Goal: Task Accomplishment & Management: Use online tool/utility

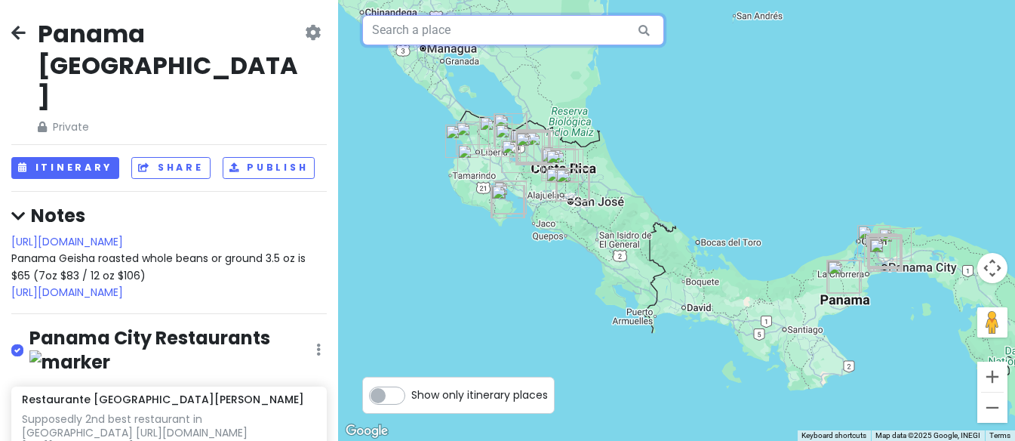
click at [422, 33] on input "text" at bounding box center [513, 30] width 302 height 30
paste input "Panadería de La Compañia"
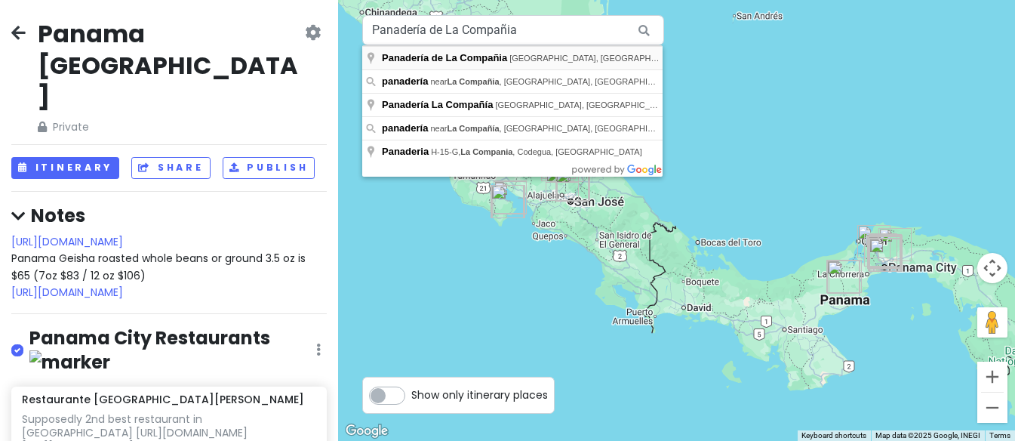
type input "Panadería de [GEOGRAPHIC_DATA], [STREET_ADDRESS]"
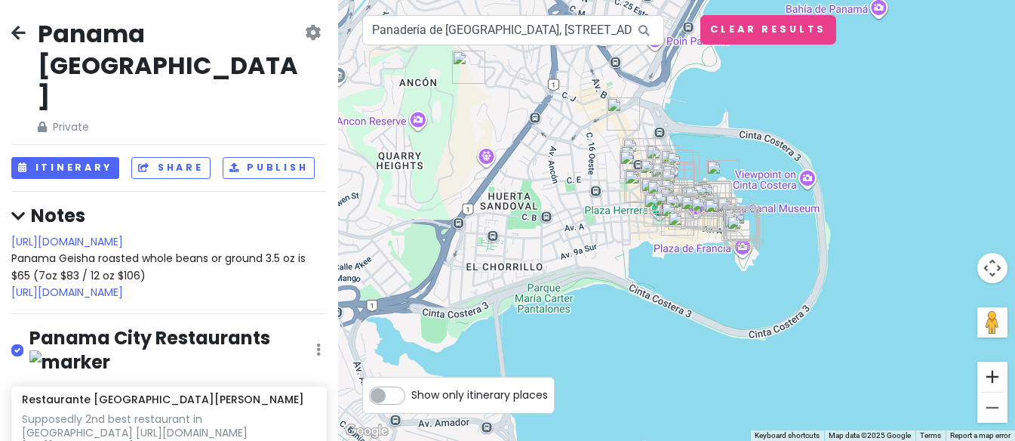
click at [992, 379] on button "Zoom in" at bounding box center [992, 376] width 30 height 30
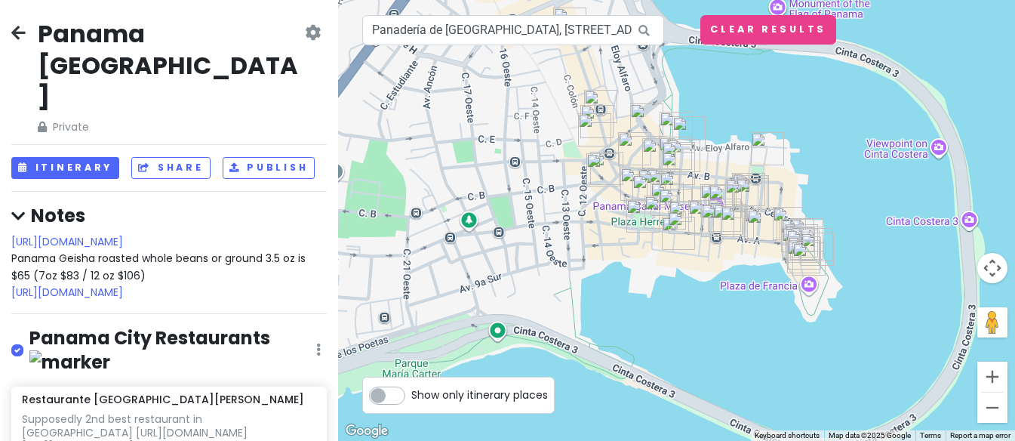
click at [992, 379] on button "Zoom in" at bounding box center [992, 376] width 30 height 30
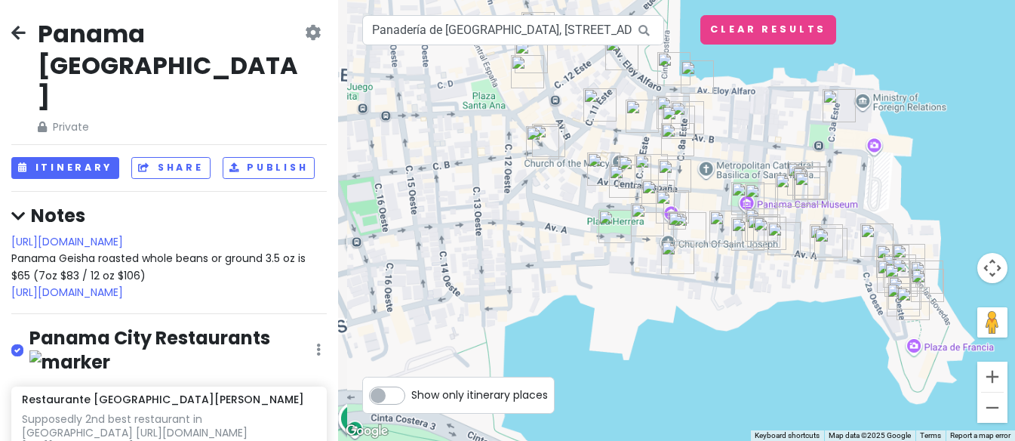
click at [992, 379] on button "Zoom in" at bounding box center [992, 376] width 30 height 30
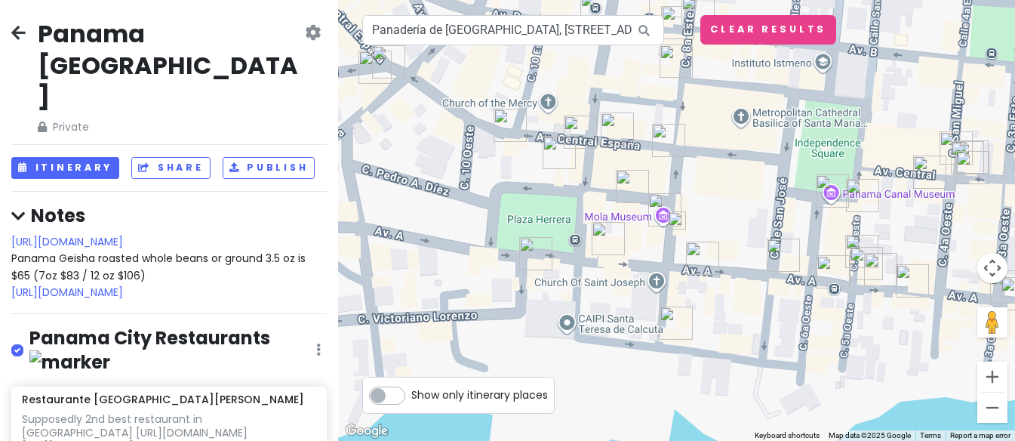
click at [992, 379] on button "Zoom in" at bounding box center [992, 376] width 30 height 30
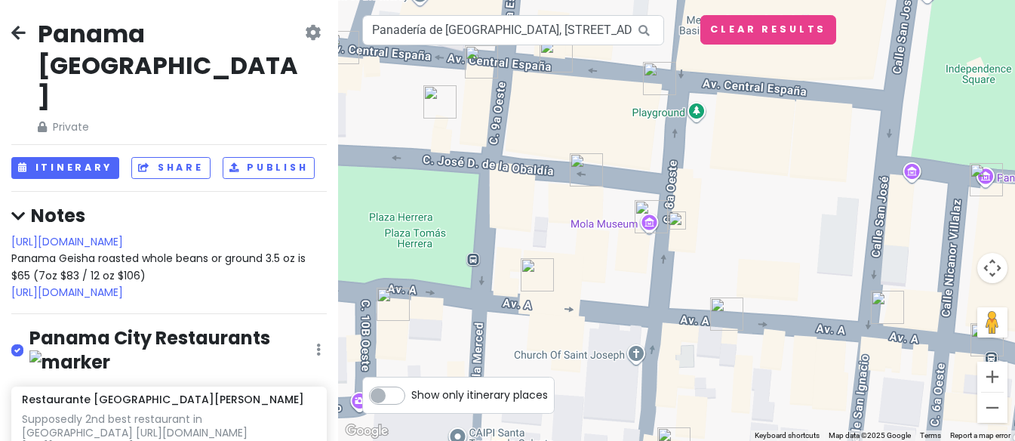
click at [677, 219] on img at bounding box center [677, 220] width 18 height 18
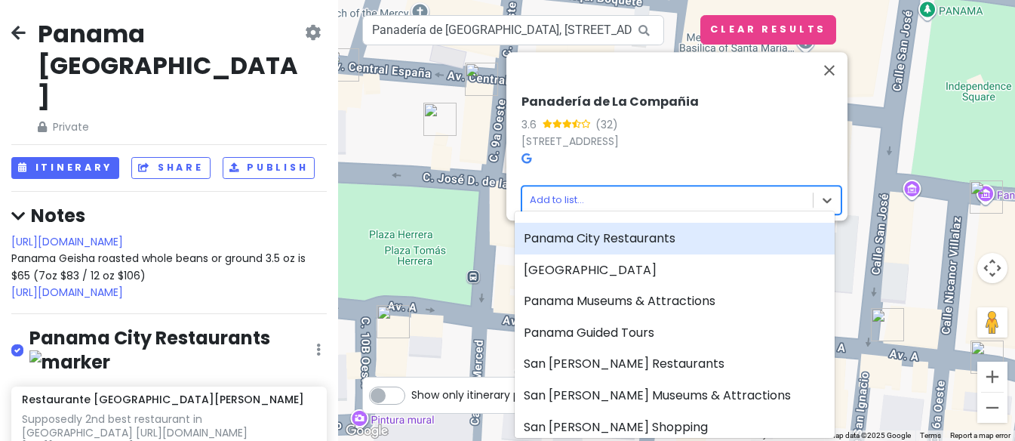
click at [576, 189] on body "[GEOGRAPHIC_DATA] [GEOGRAPHIC_DATA] Private Change Dates Make a Copy Delete Tri…" at bounding box center [507, 220] width 1015 height 441
click at [548, 188] on div at bounding box center [507, 220] width 1015 height 441
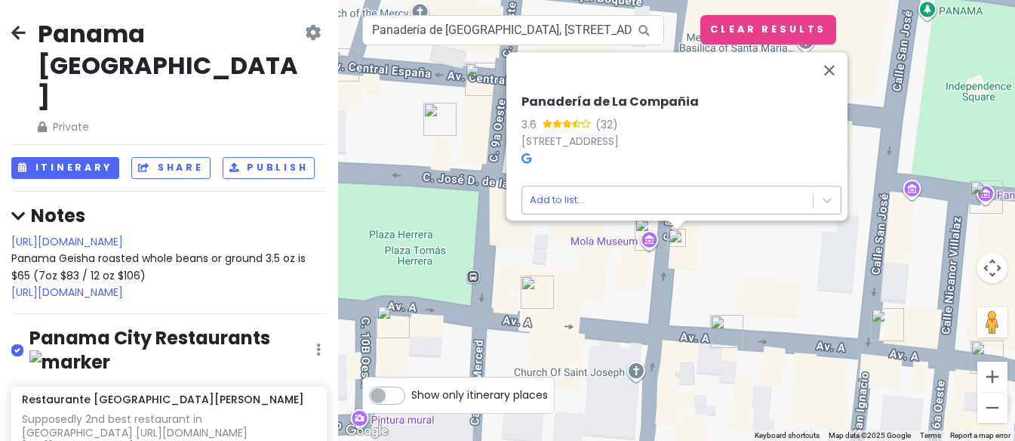
click at [559, 190] on body "[GEOGRAPHIC_DATA] [GEOGRAPHIC_DATA] Private Change Dates Make a Copy Delete Tri…" at bounding box center [507, 220] width 1015 height 441
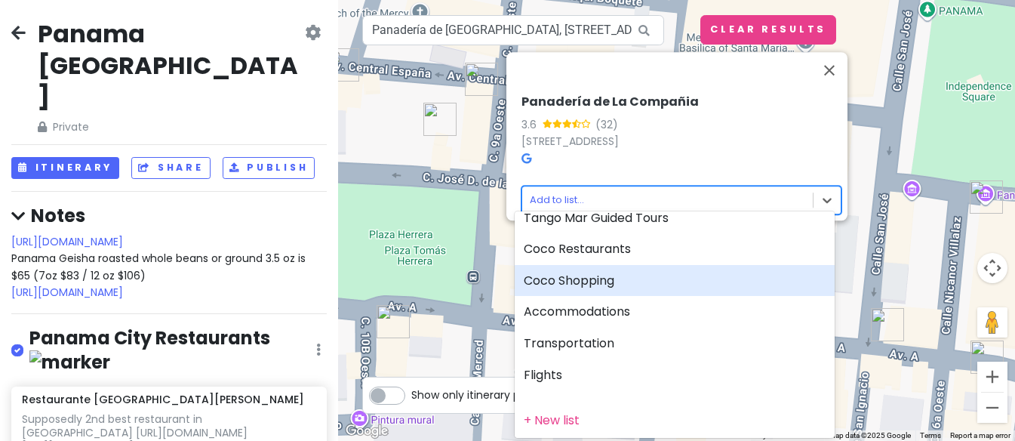
scroll to position [365, 0]
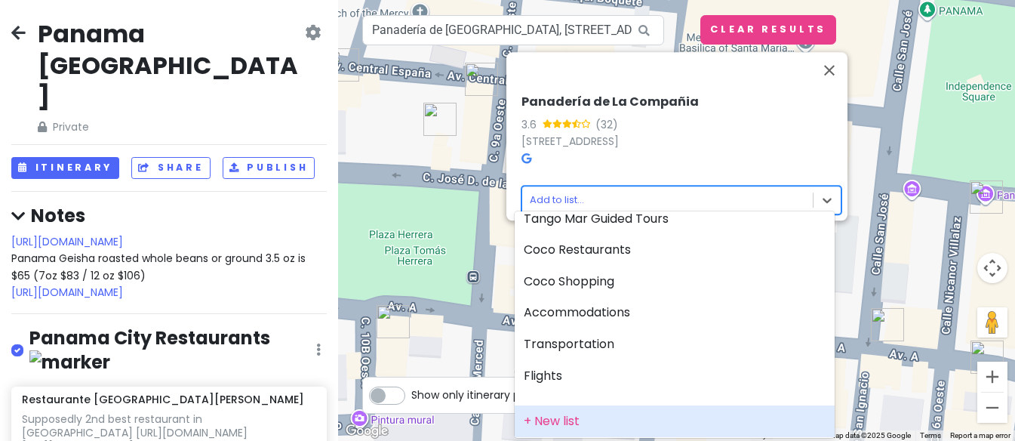
click at [547, 410] on div "+ New list" at bounding box center [674, 421] width 320 height 32
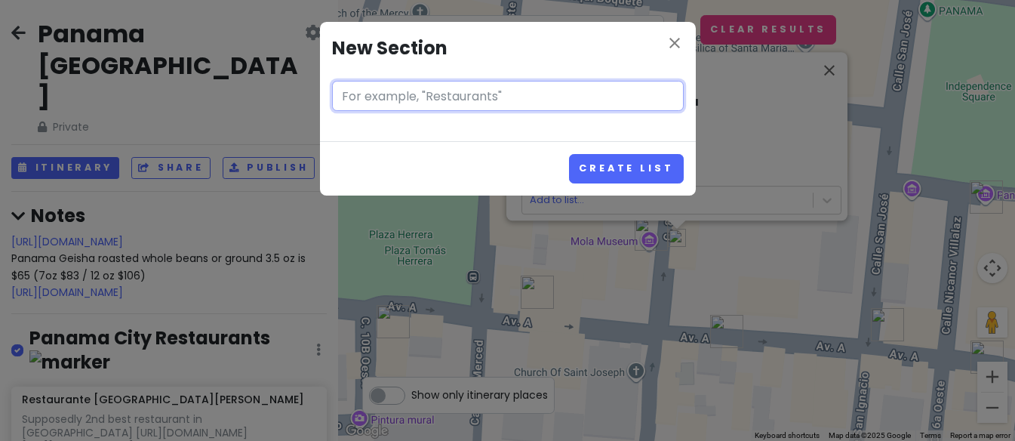
type input "B"
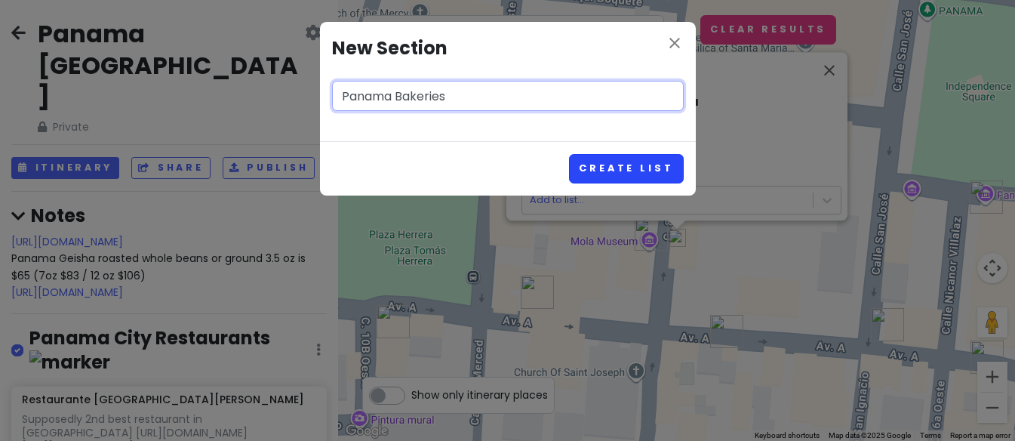
type input "Panama Bakeries"
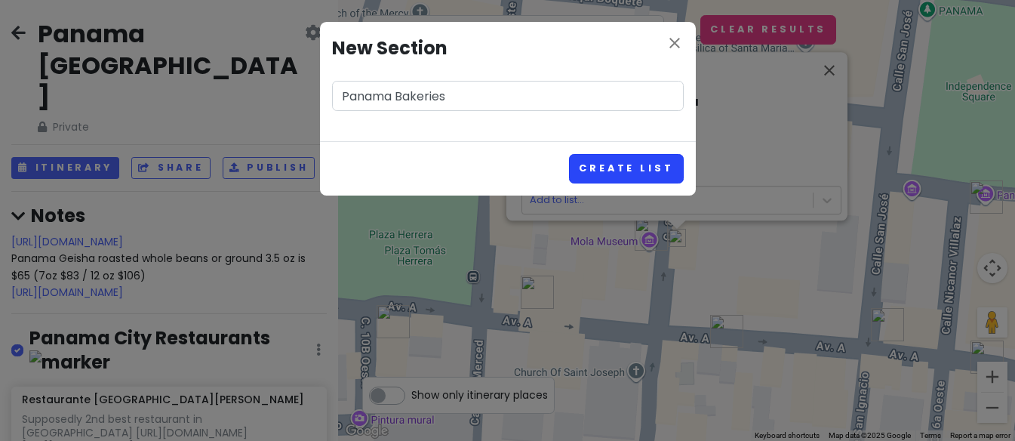
click at [631, 167] on button "Create List" at bounding box center [626, 168] width 114 height 29
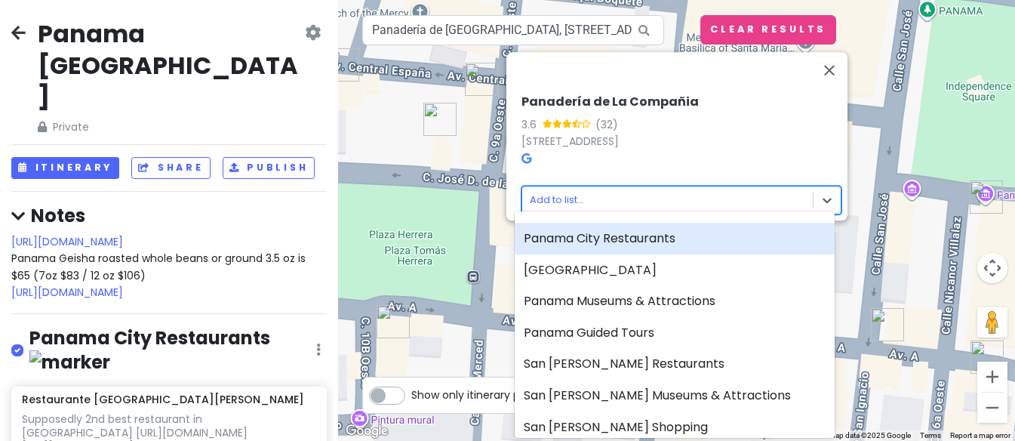
click at [546, 192] on body "[GEOGRAPHIC_DATA] [GEOGRAPHIC_DATA] Private Change Dates Make a Copy Delete Tri…" at bounding box center [507, 220] width 1015 height 441
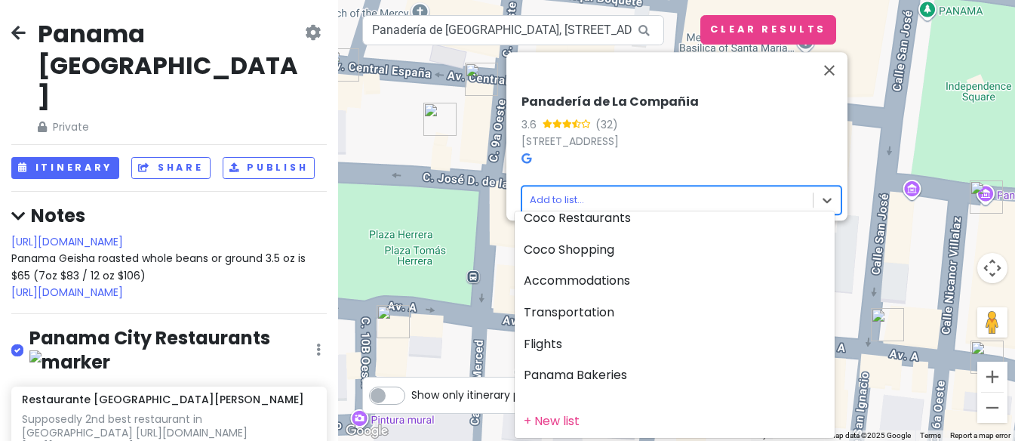
scroll to position [396, 0]
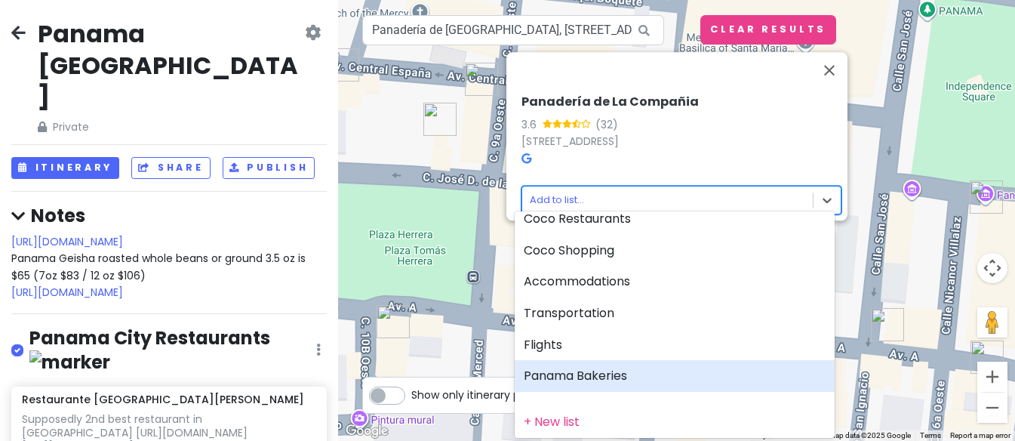
click at [586, 365] on div "Panama Bakeries" at bounding box center [674, 376] width 320 height 32
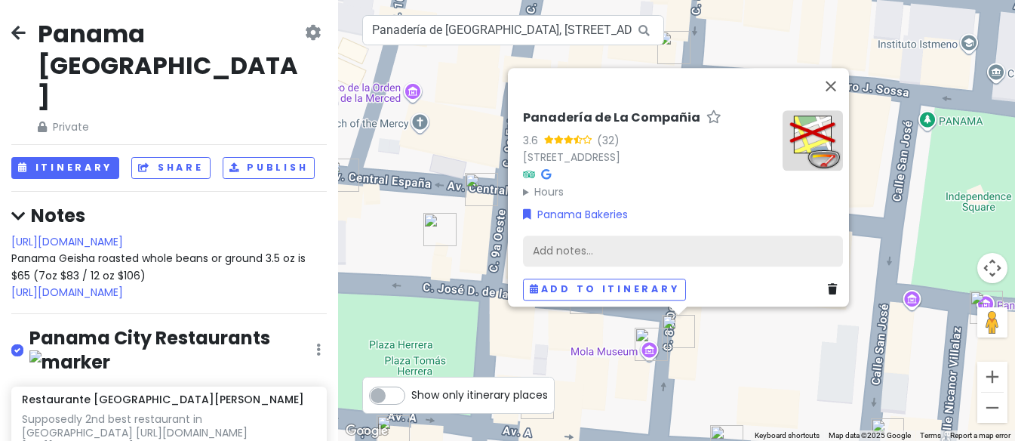
click at [557, 241] on div "Add notes..." at bounding box center [683, 251] width 320 height 32
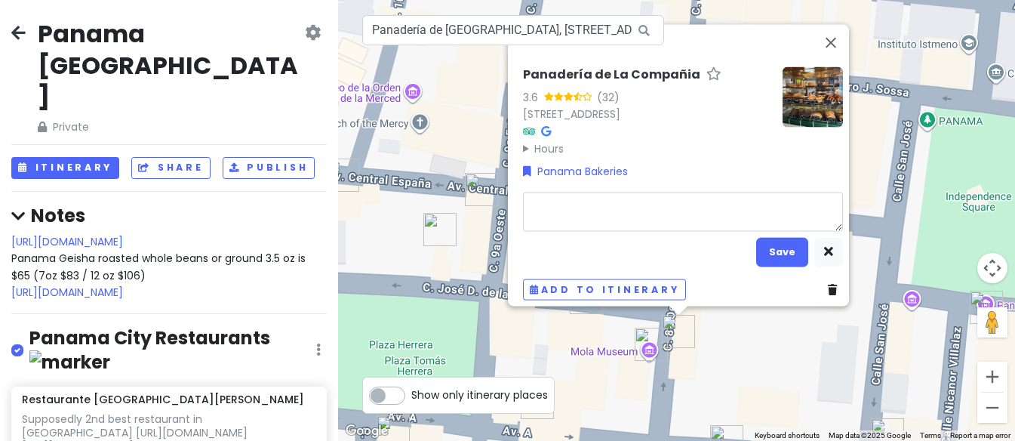
type textarea "x"
type textarea "P"
type textarea "x"
type textarea "Po"
type textarea "x"
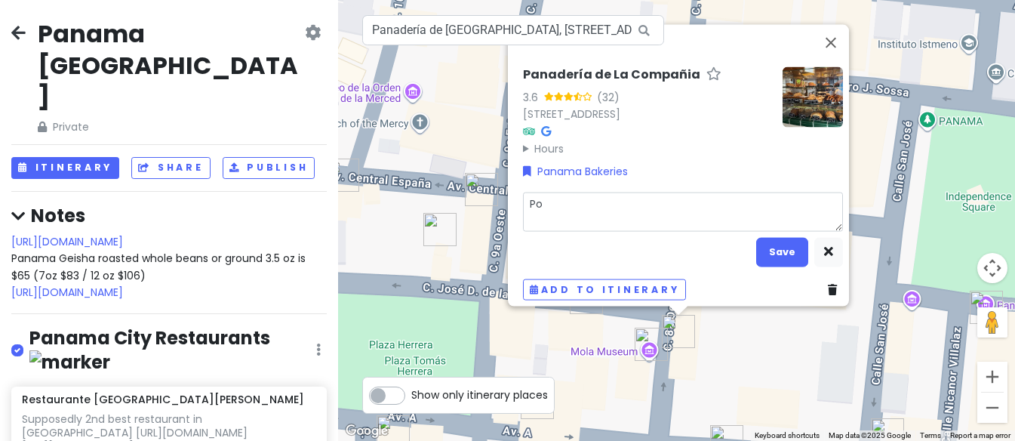
type textarea "Pos"
type textarea "x"
type textarea "Poss"
type textarea "x"
type textarea "Possi"
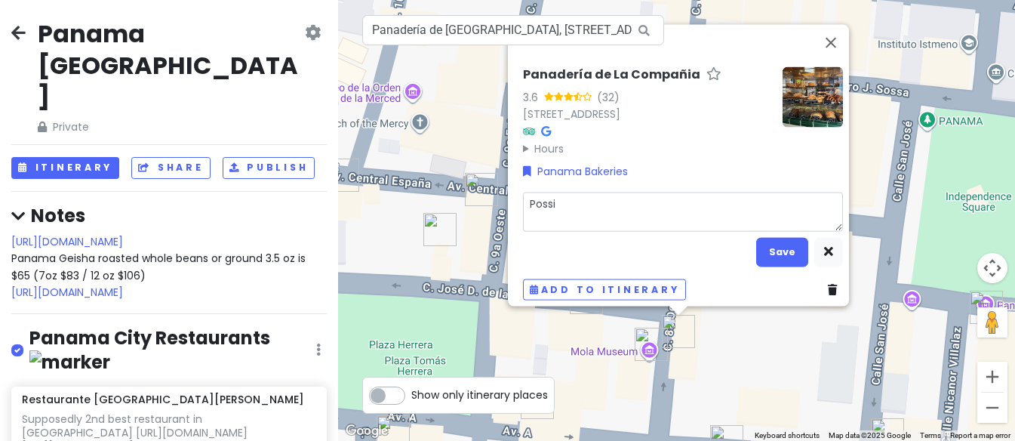
type textarea "x"
type textarea "Possib"
type textarea "x"
type textarea "Possibl"
type textarea "x"
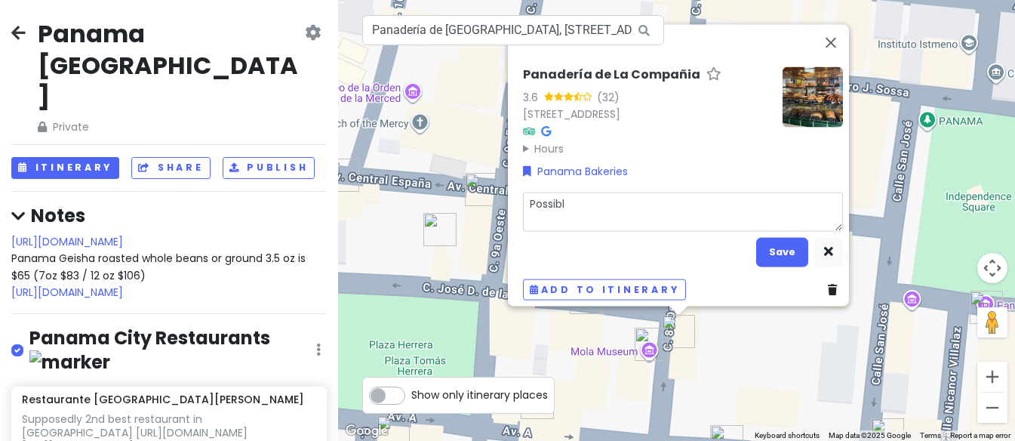
type textarea "Possible"
type textarea "x"
type textarea "Possible"
type textarea "x"
type textarea "Possible f"
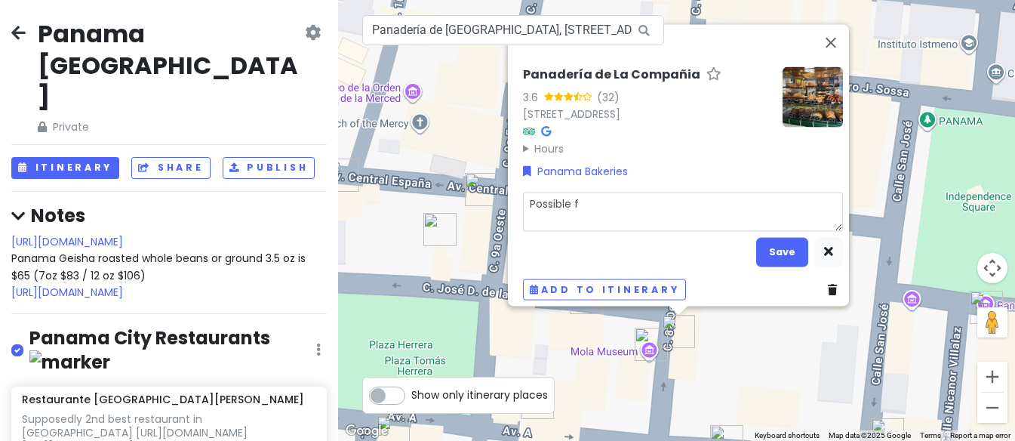
type textarea "x"
type textarea "Possible fo"
type textarea "x"
type textarea "Possible for"
type textarea "x"
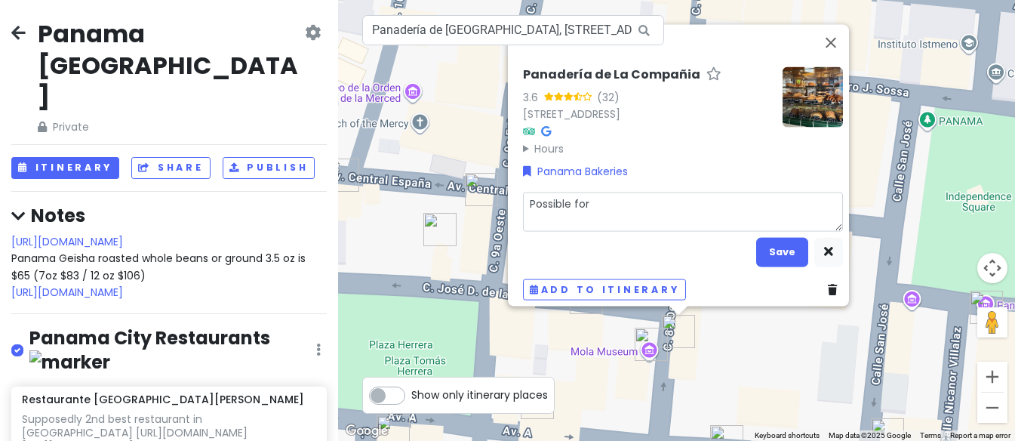
type textarea "Possible for"
type textarea "x"
type textarea "Possible for e"
type textarea "x"
type textarea "Possible for ea"
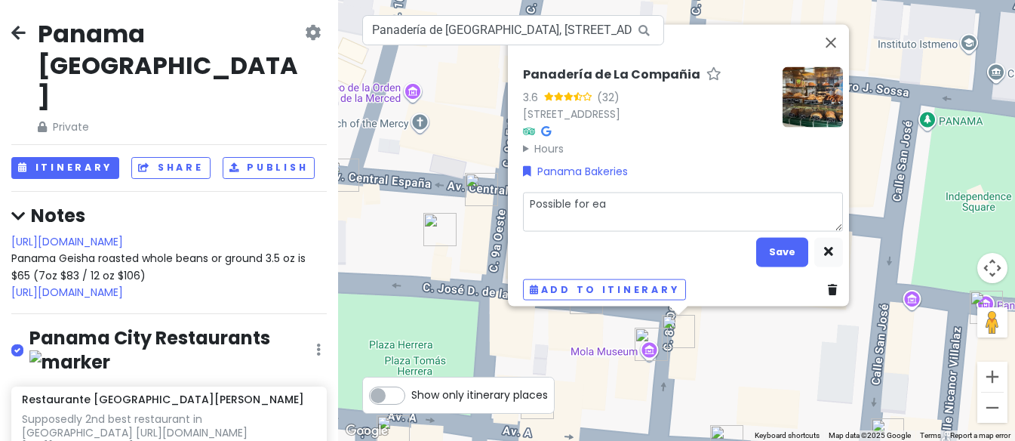
type textarea "x"
type textarea "Possible for ear"
type textarea "x"
type textarea "Possible for [PERSON_NAME]"
type textarea "x"
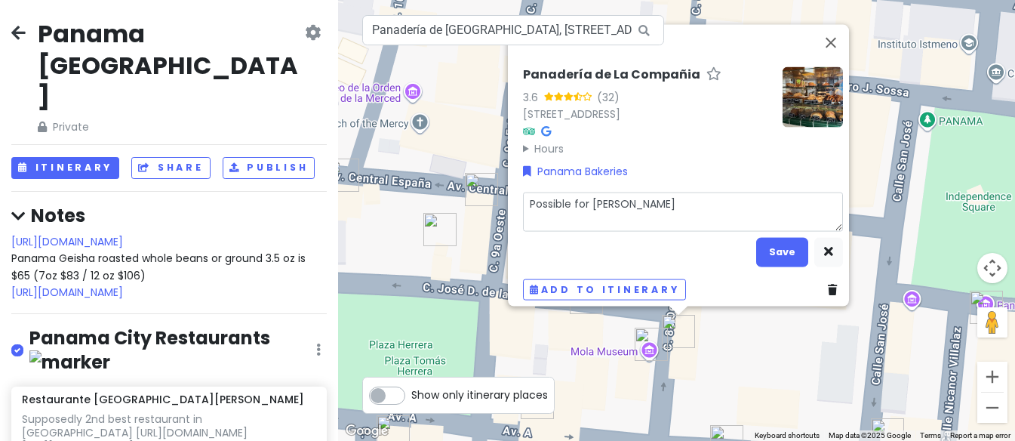
type textarea "Possible for early"
type textarea "x"
type textarea "Possible for early"
type textarea "x"
type textarea "Possible for early m"
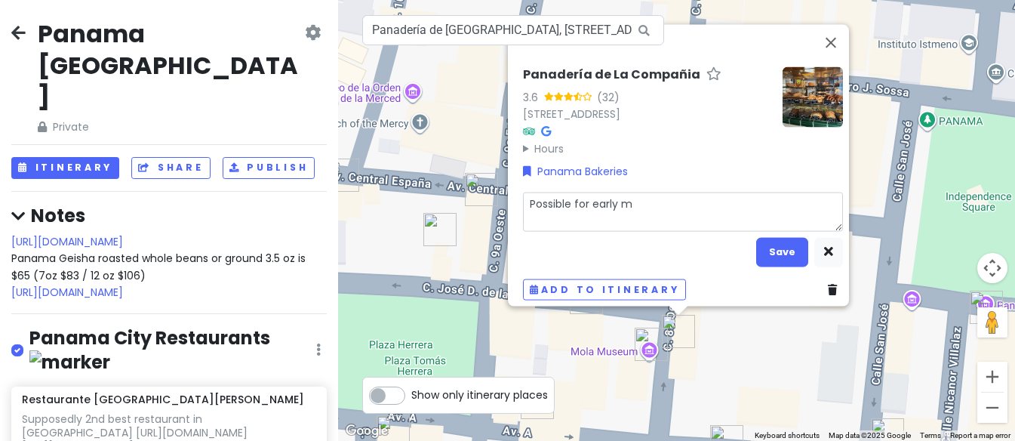
type textarea "x"
type textarea "Possible for early mo"
type textarea "x"
type textarea "Possible for early mor"
type textarea "x"
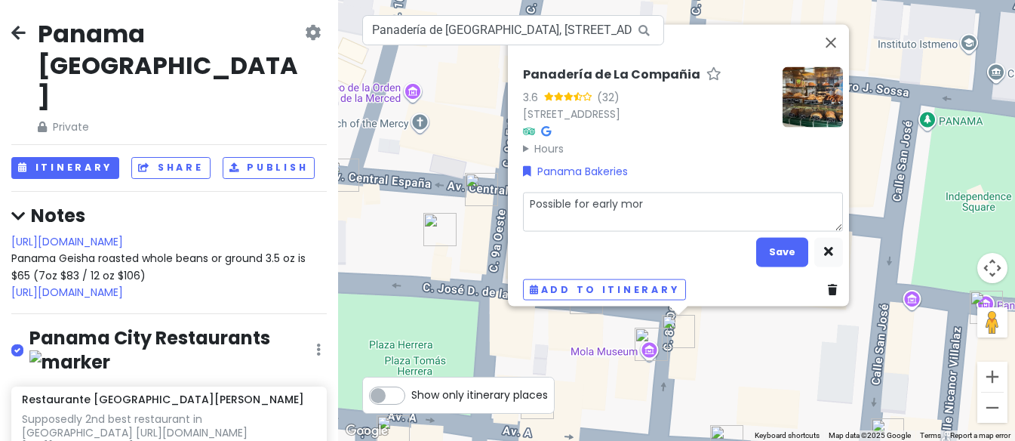
type textarea "Possible for early morn"
type textarea "x"
type textarea "Possible for early morni"
type textarea "x"
type textarea "Possible for early mornin"
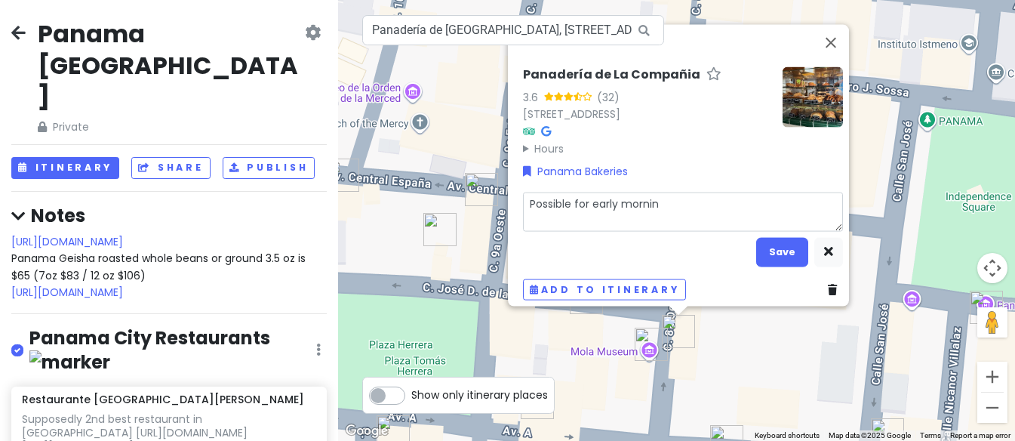
type textarea "x"
type textarea "Possible for early morning"
type textarea "x"
type textarea "Possible for early morning"
type textarea "x"
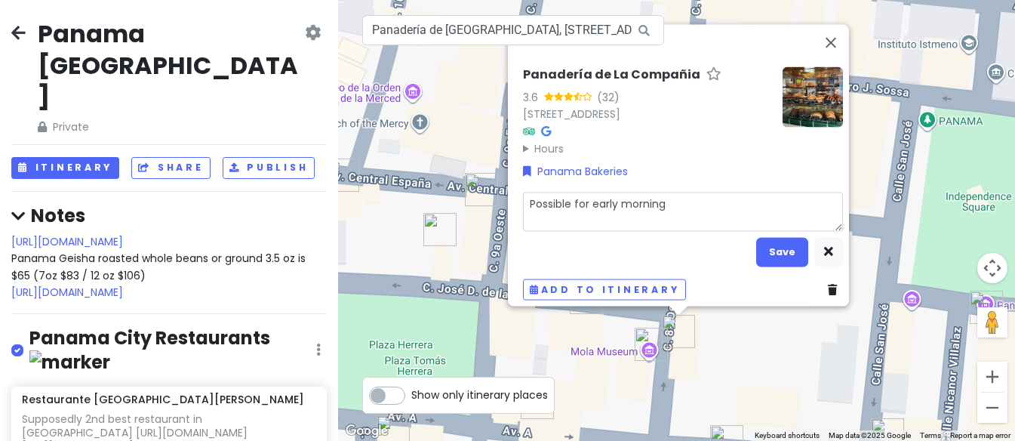
type textarea "Possible for early morning s"
type textarea "x"
type textarea "Possible for early morning st"
type textarea "x"
type textarea "Possible for early morning sta"
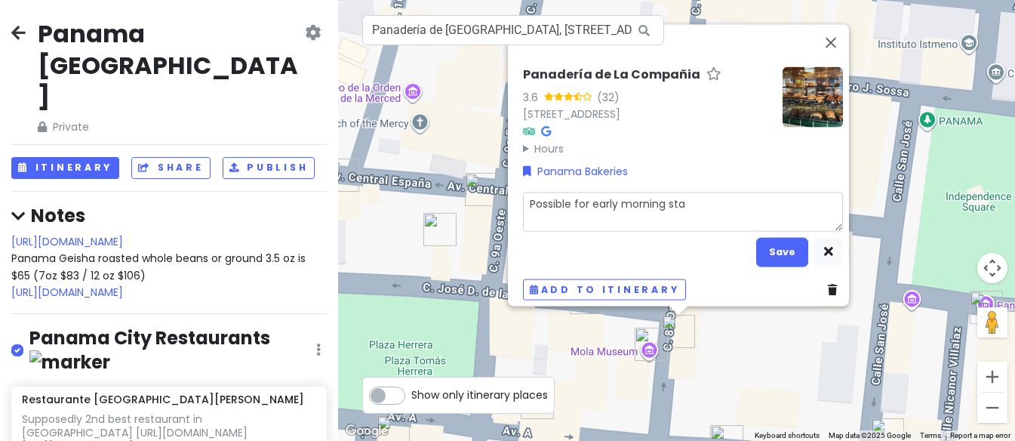
type textarea "x"
type textarea "Possible for early morning star"
type textarea "x"
type textarea "Possible for early morning start"
type textarea "x"
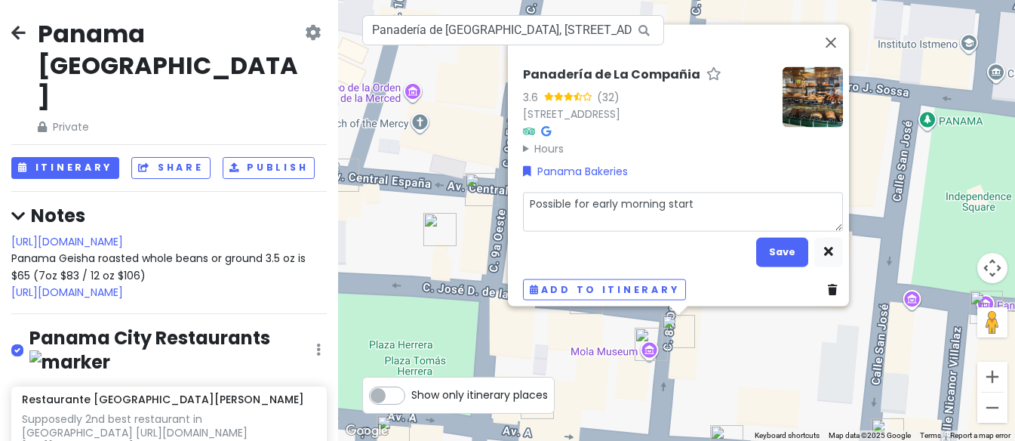
type textarea "Possible for early morning starts"
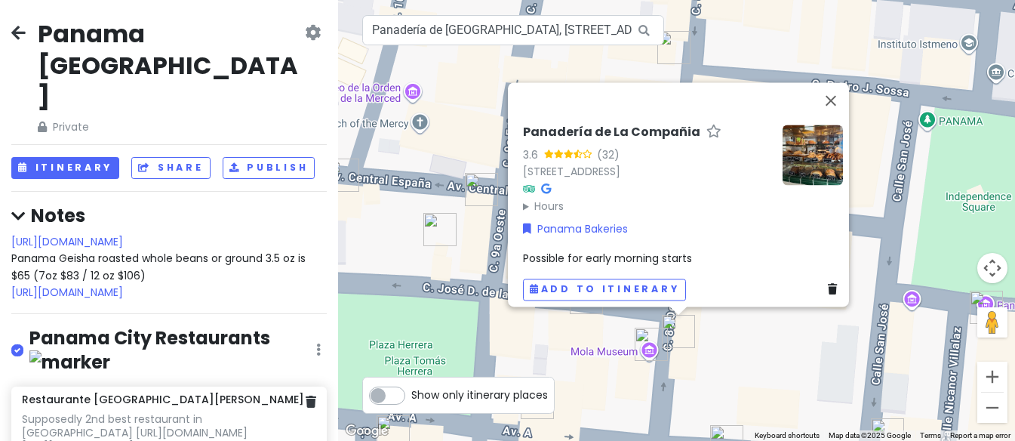
scroll to position [0, 0]
click at [82, 157] on button "Itinerary" at bounding box center [65, 168] width 108 height 22
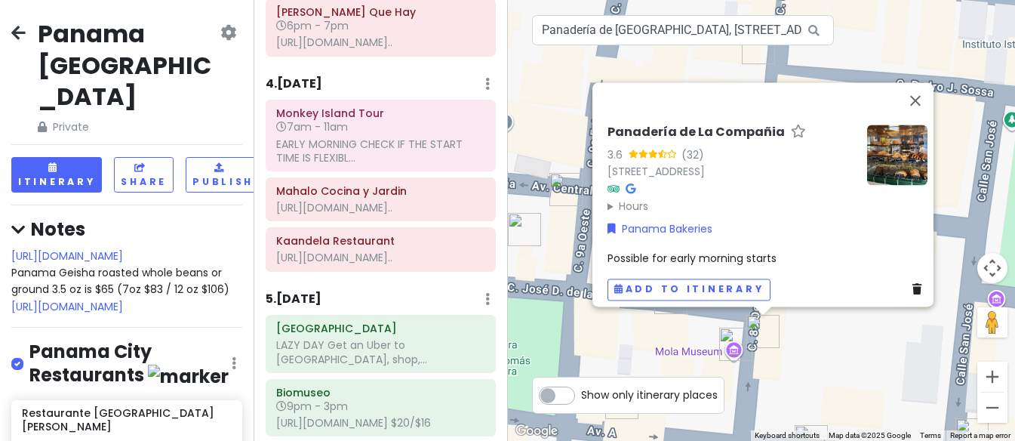
scroll to position [2157, 0]
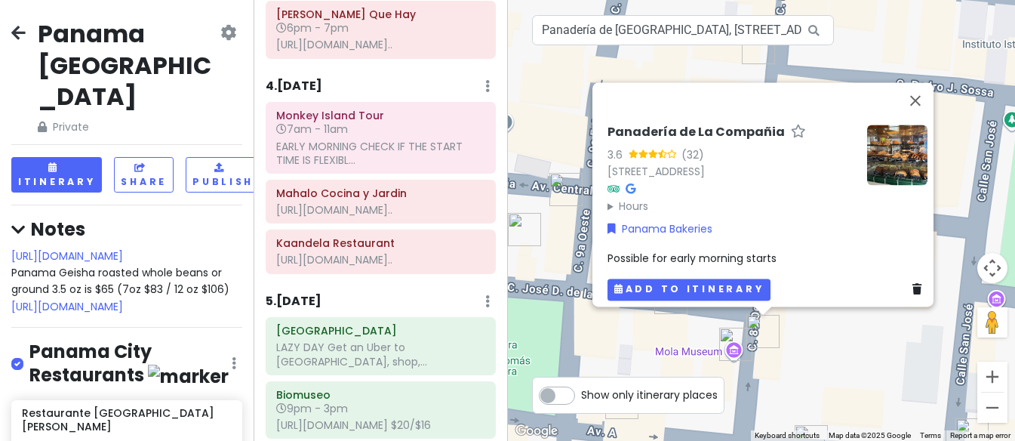
click at [654, 285] on button "Add to itinerary" at bounding box center [688, 289] width 163 height 22
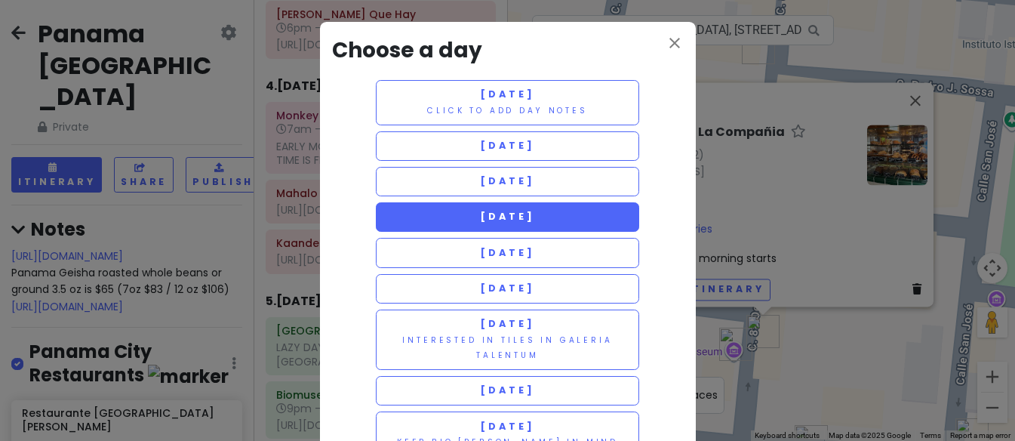
click at [515, 210] on span "[DATE]" at bounding box center [507, 216] width 54 height 13
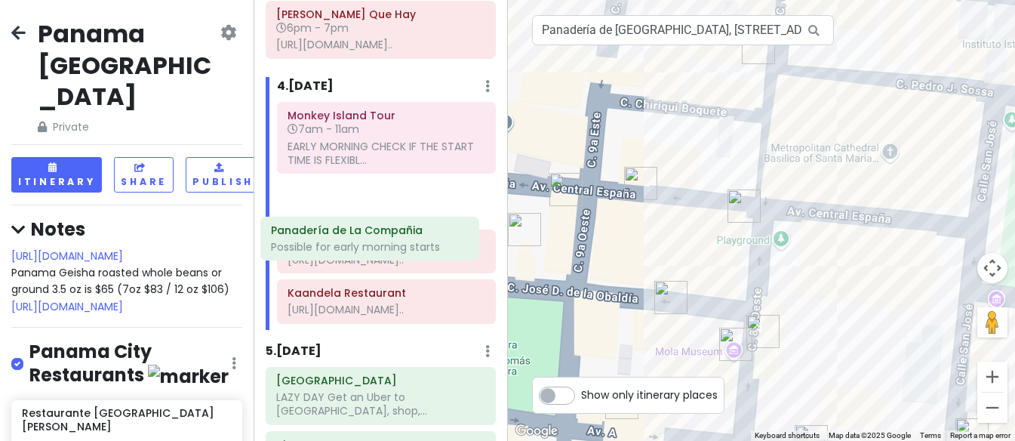
scroll to position [2158, 0]
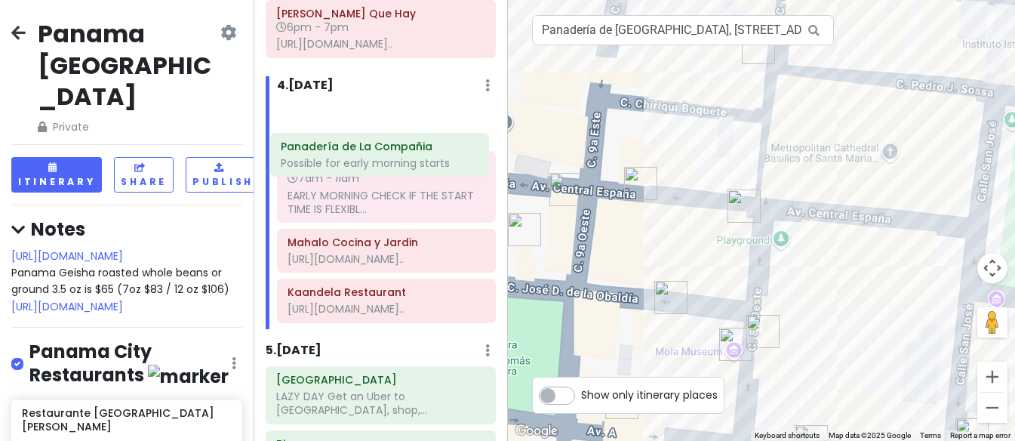
drag, startPoint x: 369, startPoint y: 357, endPoint x: 362, endPoint y: 158, distance: 198.5
click at [362, 158] on div "Monkey Island Tour 7am - 11am EARLY MORNING CHECK IF THE START TIME IS FLEXIBL.…" at bounding box center [386, 214] width 241 height 227
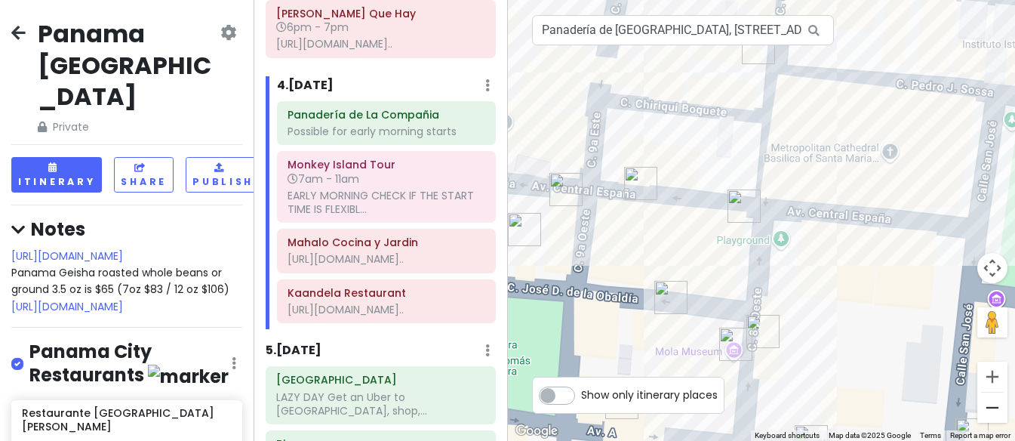
click at [992, 410] on button "Zoom out" at bounding box center [992, 407] width 30 height 30
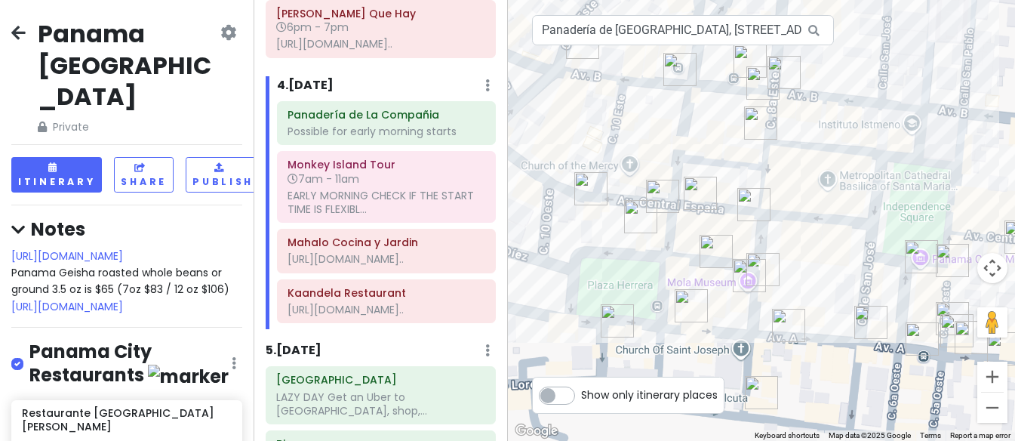
click at [992, 410] on button "Zoom out" at bounding box center [992, 407] width 30 height 30
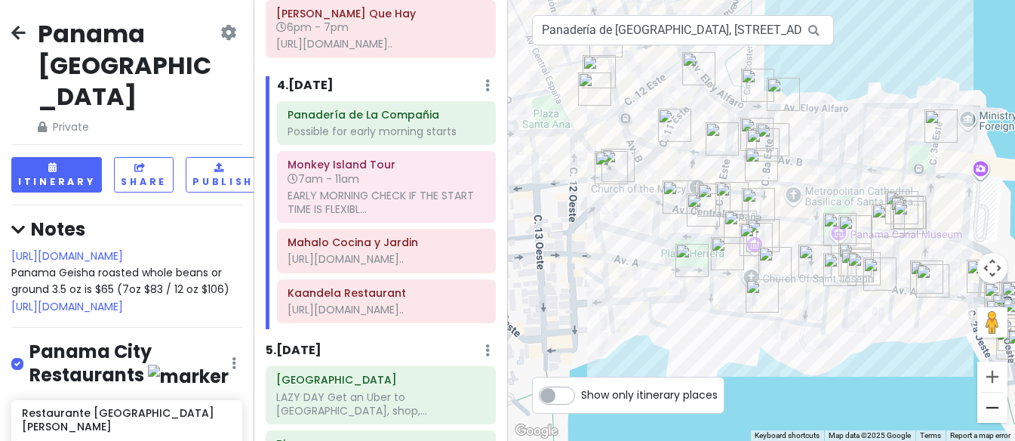
click at [992, 410] on button "Zoom out" at bounding box center [992, 407] width 30 height 30
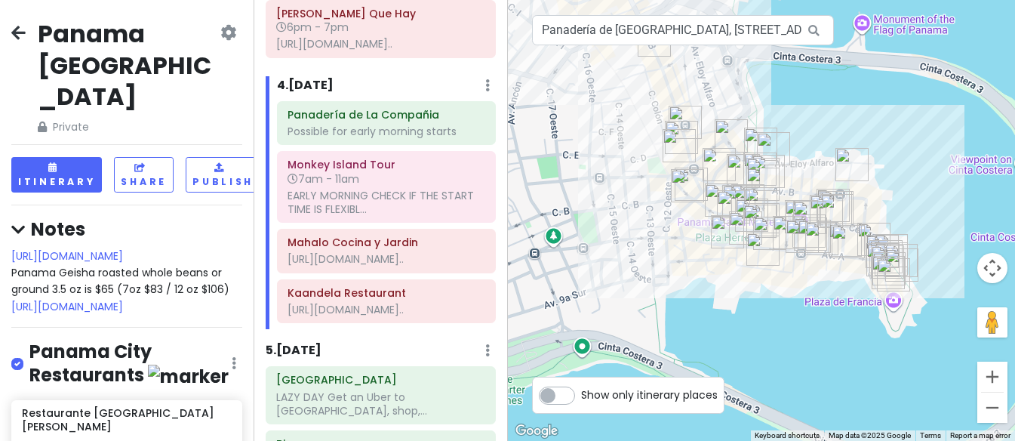
click at [992, 410] on button "Zoom out" at bounding box center [992, 407] width 30 height 30
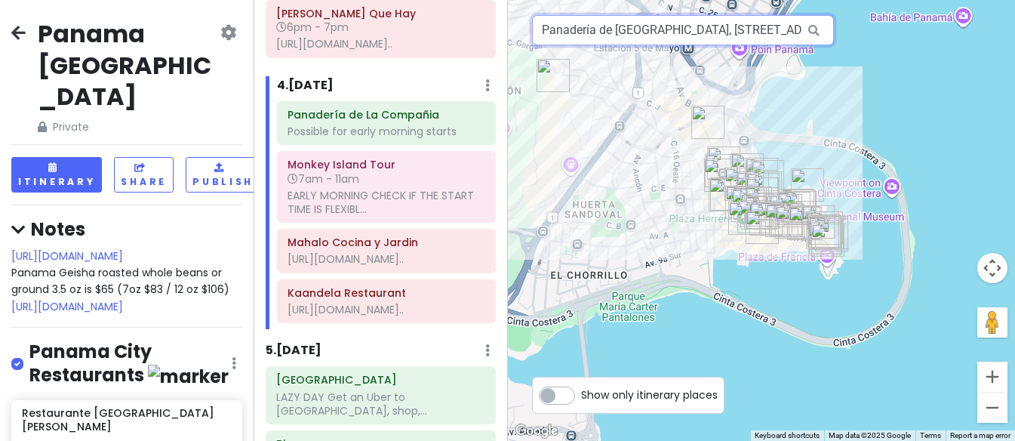
click at [571, 27] on input "Panadería de [GEOGRAPHIC_DATA], [STREET_ADDRESS]" at bounding box center [683, 30] width 302 height 30
paste input "Tiempos Coffee @ [GEOGRAPHIC_DATA]"
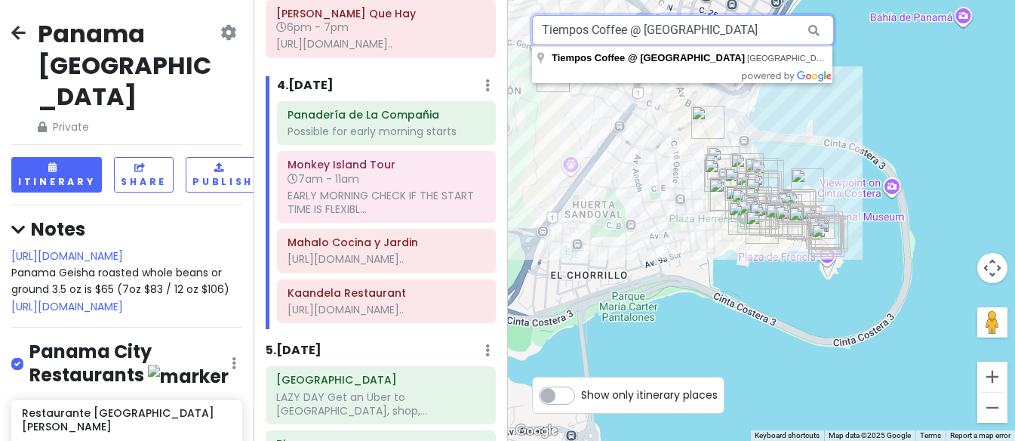
type input "Tiempos Coffee @ [GEOGRAPHIC_DATA]"
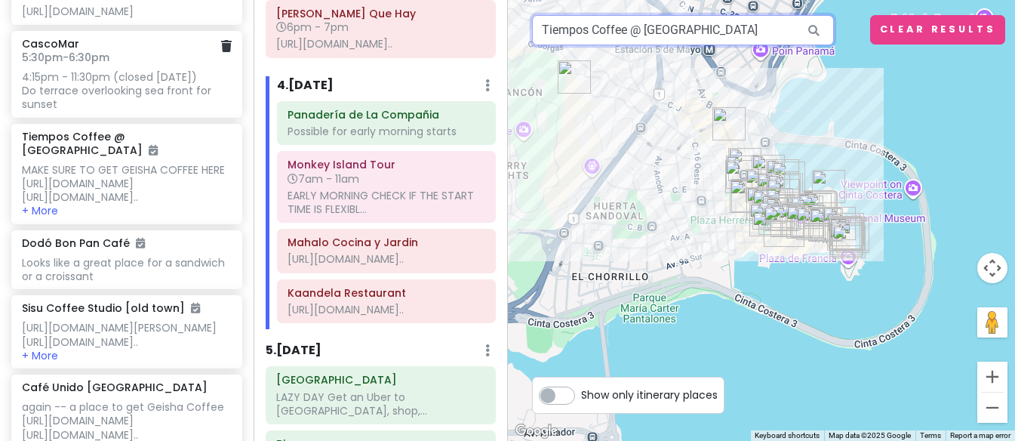
scroll to position [1013, 0]
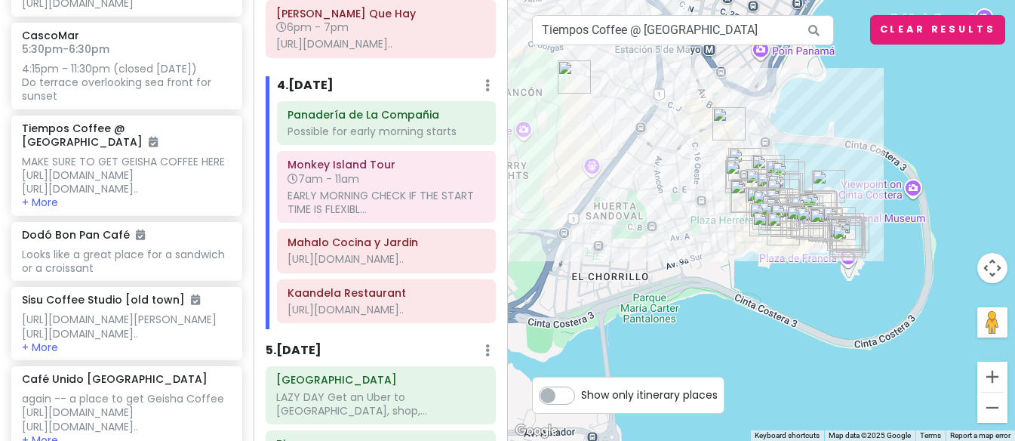
click at [930, 38] on button "Clear Results" at bounding box center [938, 29] width 136 height 29
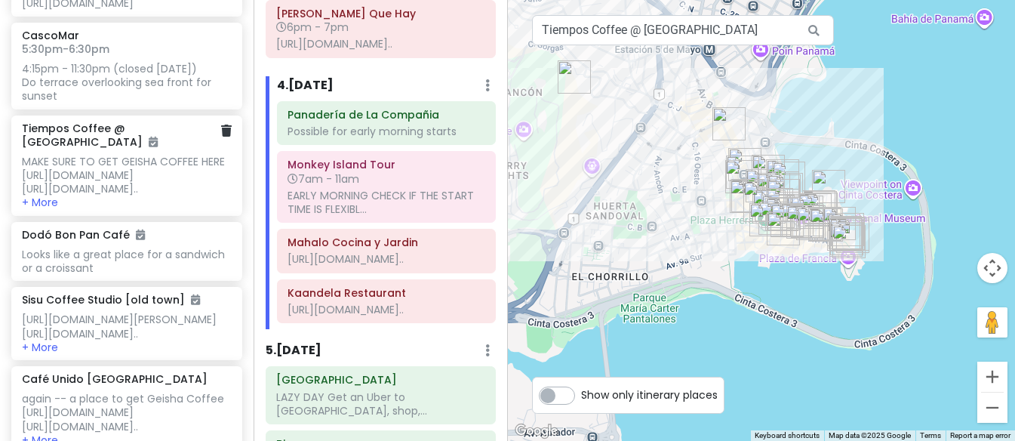
click at [135, 196] on div "MAKE SURE TO GET GEISHA COFFEE HERE [URL][DOMAIN_NAME] [URL][DOMAIN_NAME].." at bounding box center [126, 175] width 209 height 41
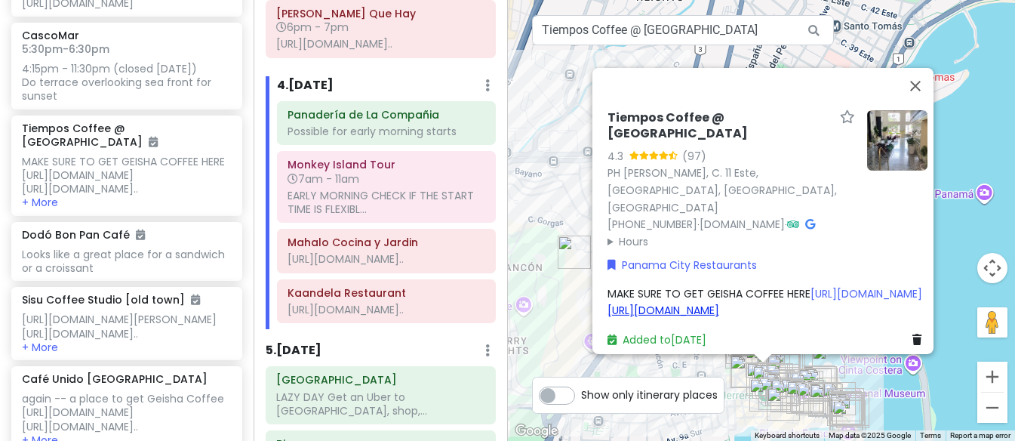
scroll to position [15, 0]
click at [668, 332] on link "Added to [DATE]" at bounding box center [656, 339] width 99 height 15
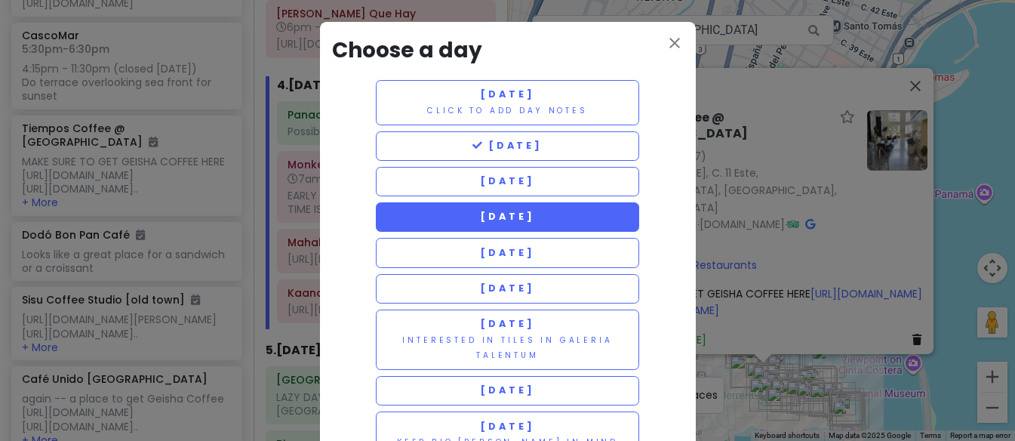
click at [481, 216] on span "[DATE]" at bounding box center [507, 216] width 54 height 13
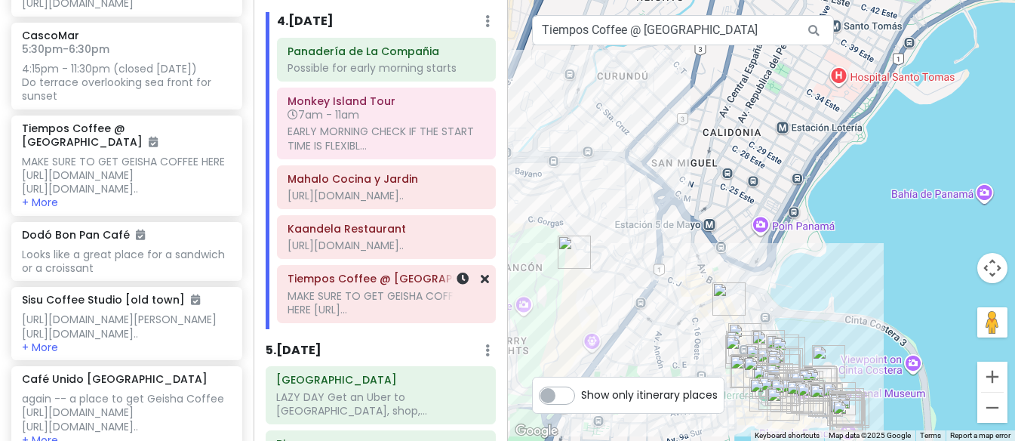
scroll to position [2158, 0]
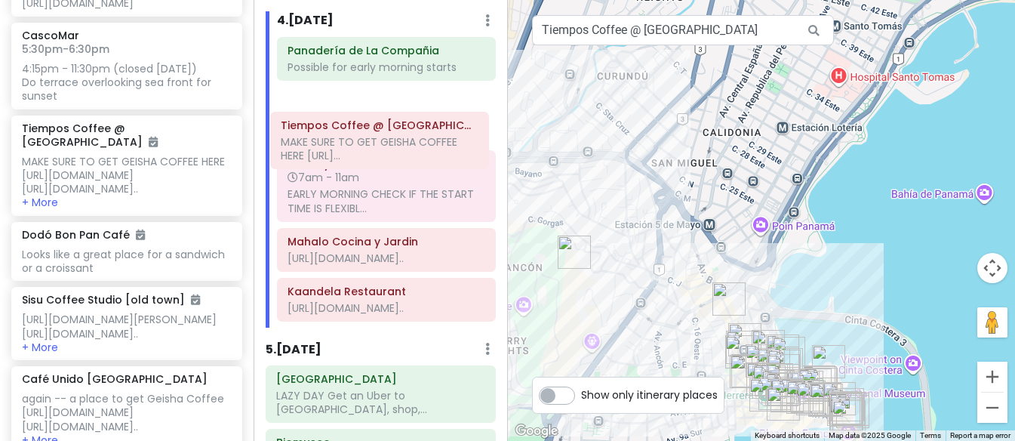
drag, startPoint x: 370, startPoint y: 354, endPoint x: 364, endPoint y: 149, distance: 205.3
click at [364, 149] on div "Panadería de La Compañia Possible for early morning starts Monkey Island Tour 7…" at bounding box center [386, 182] width 241 height 291
